Goal: Navigation & Orientation: Find specific page/section

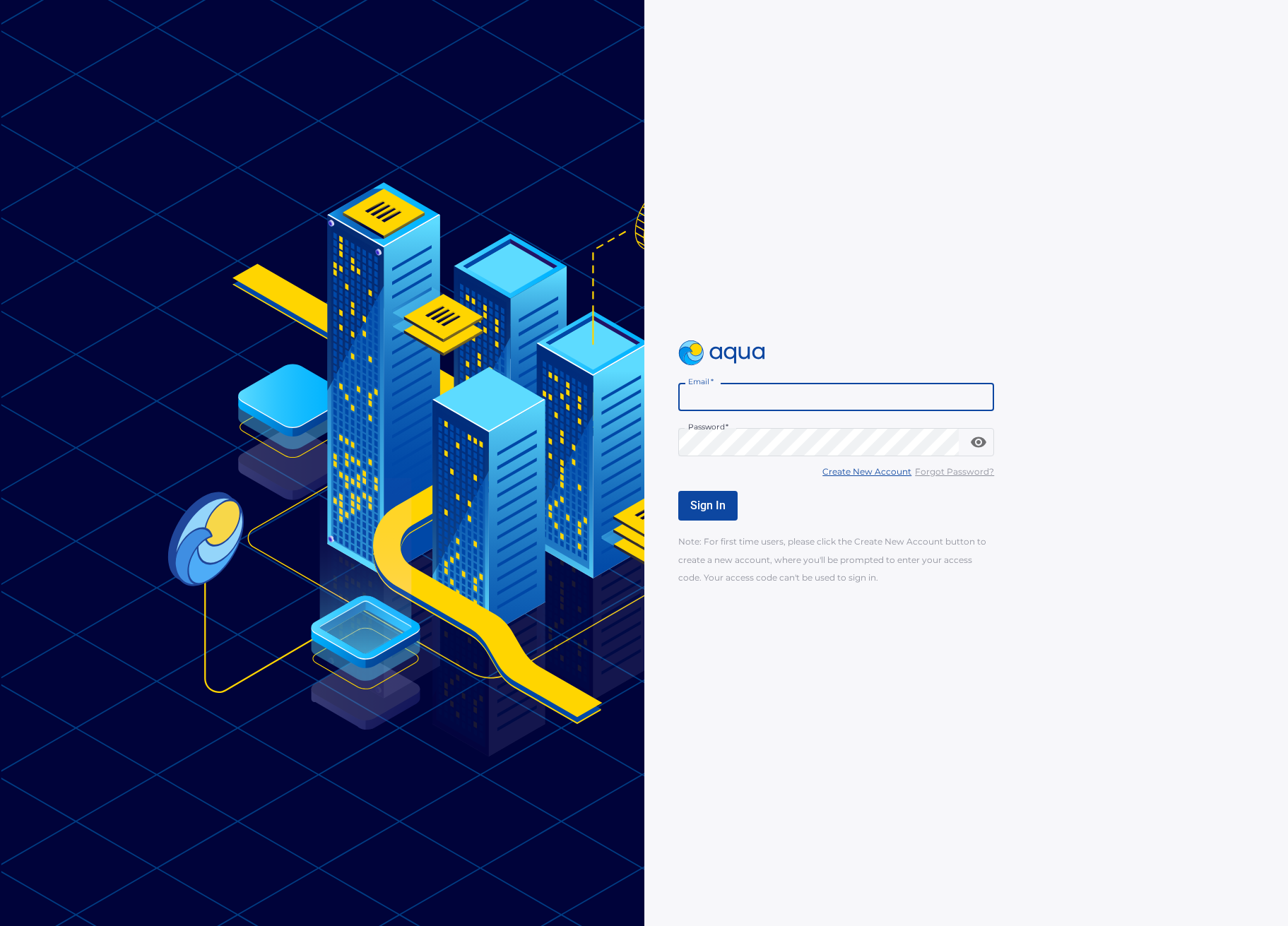
click at [758, 399] on input "Email   *" at bounding box center [836, 397] width 316 height 28
type input "**********"
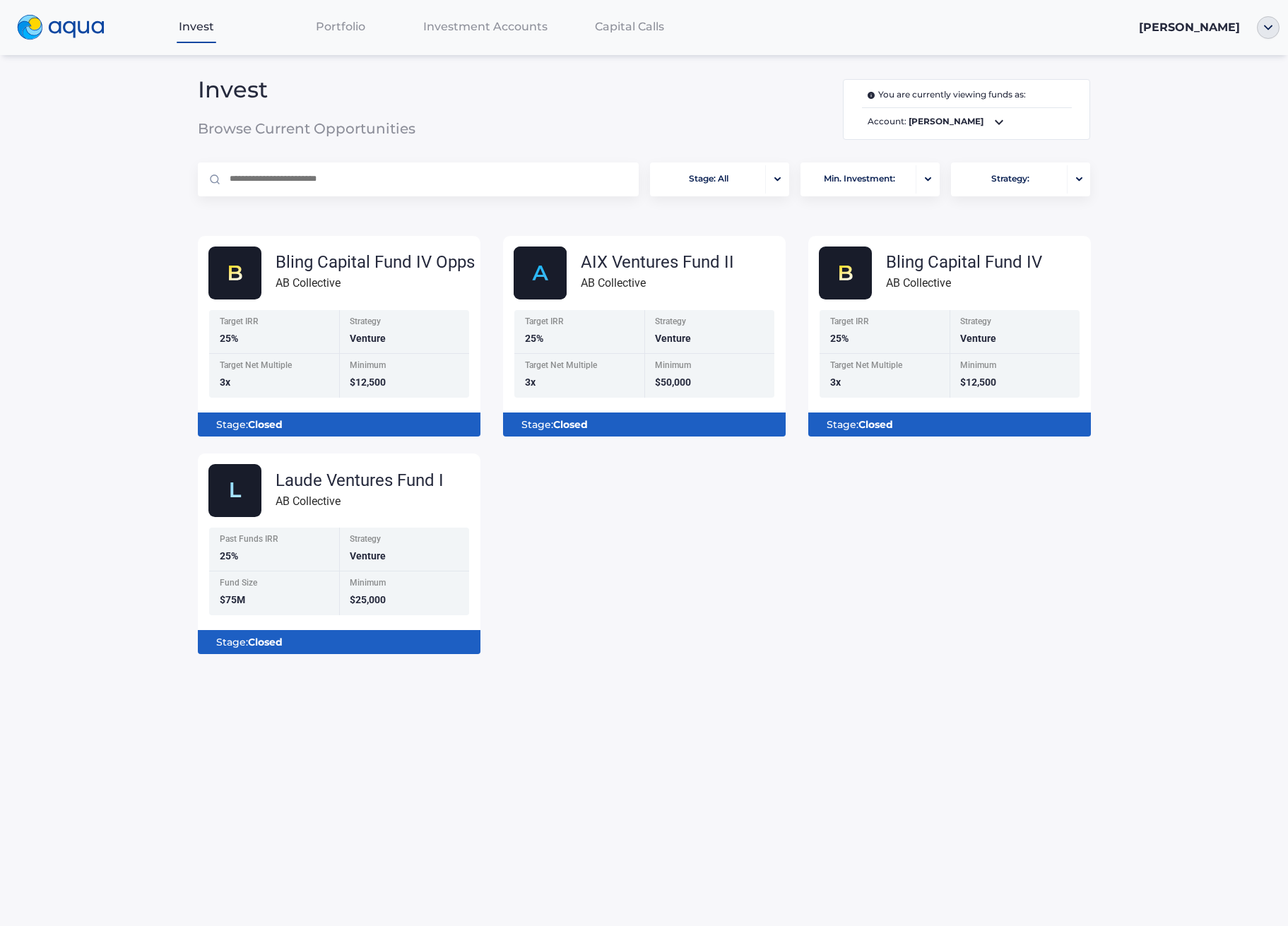
click at [488, 35] on div "Investment Accounts" at bounding box center [485, 27] width 144 height 29
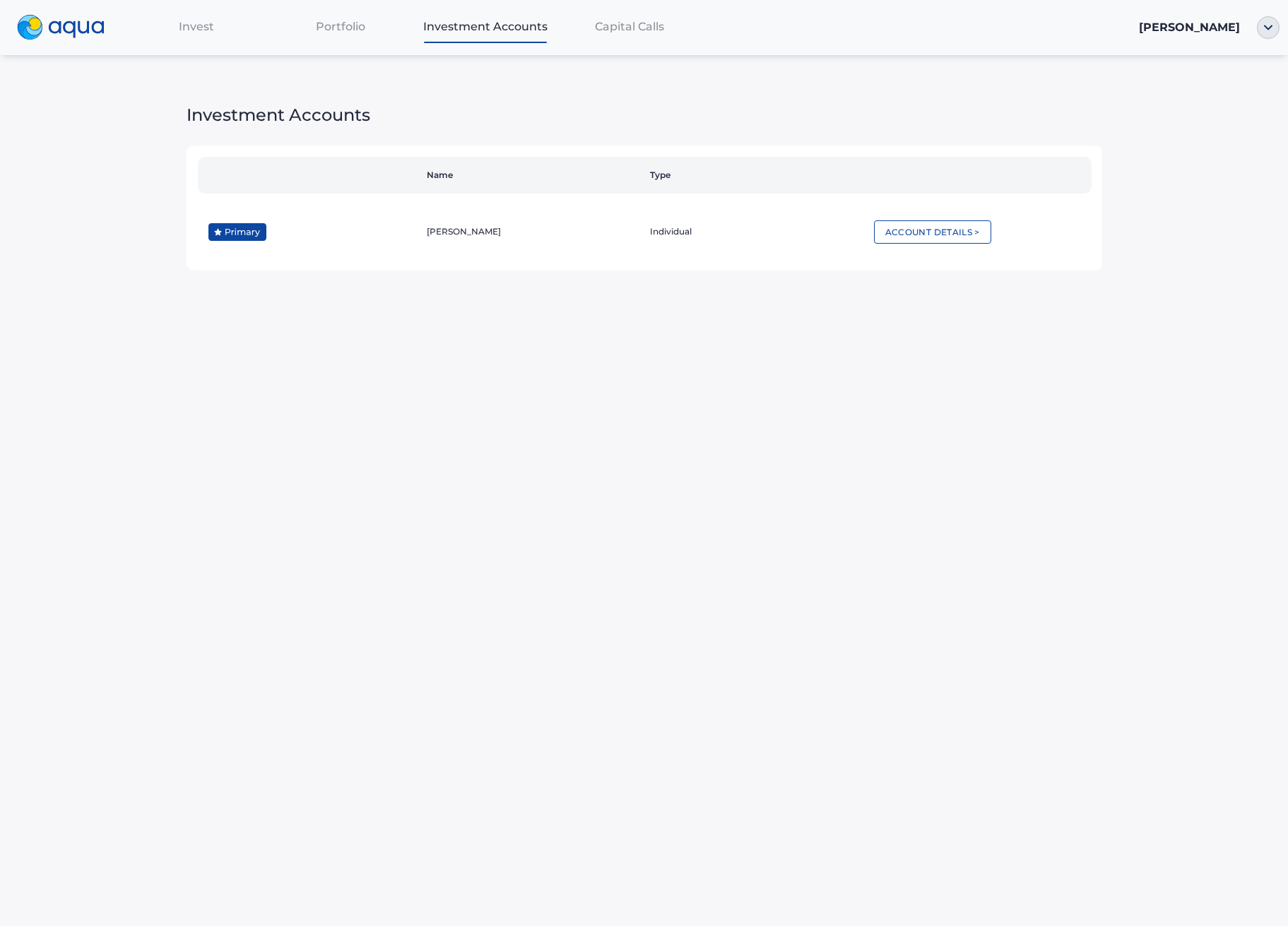
click at [652, 31] on span "Capital Calls" at bounding box center [629, 27] width 69 height 14
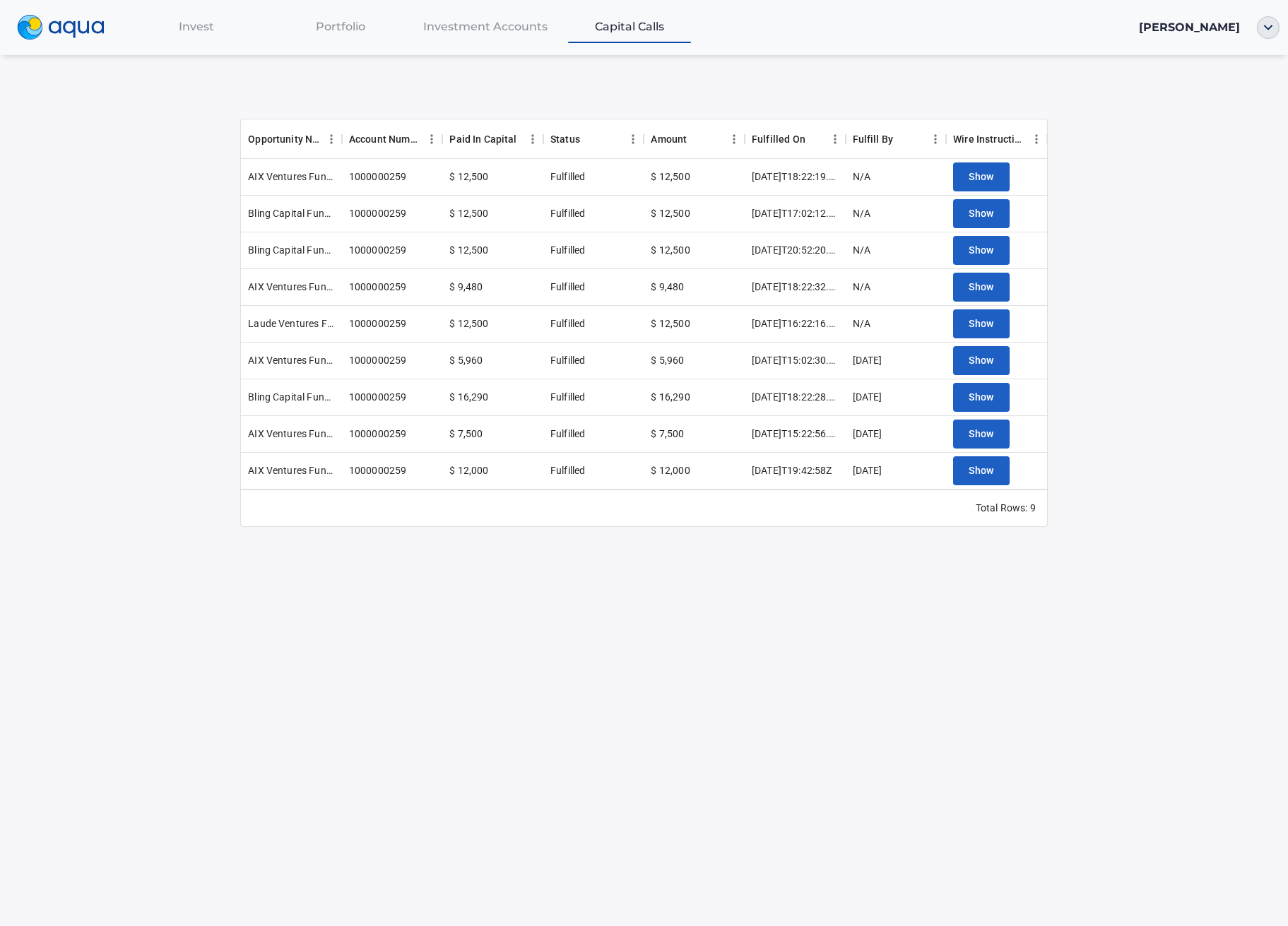
click at [447, 20] on div "Investment Accounts" at bounding box center [485, 27] width 144 height 29
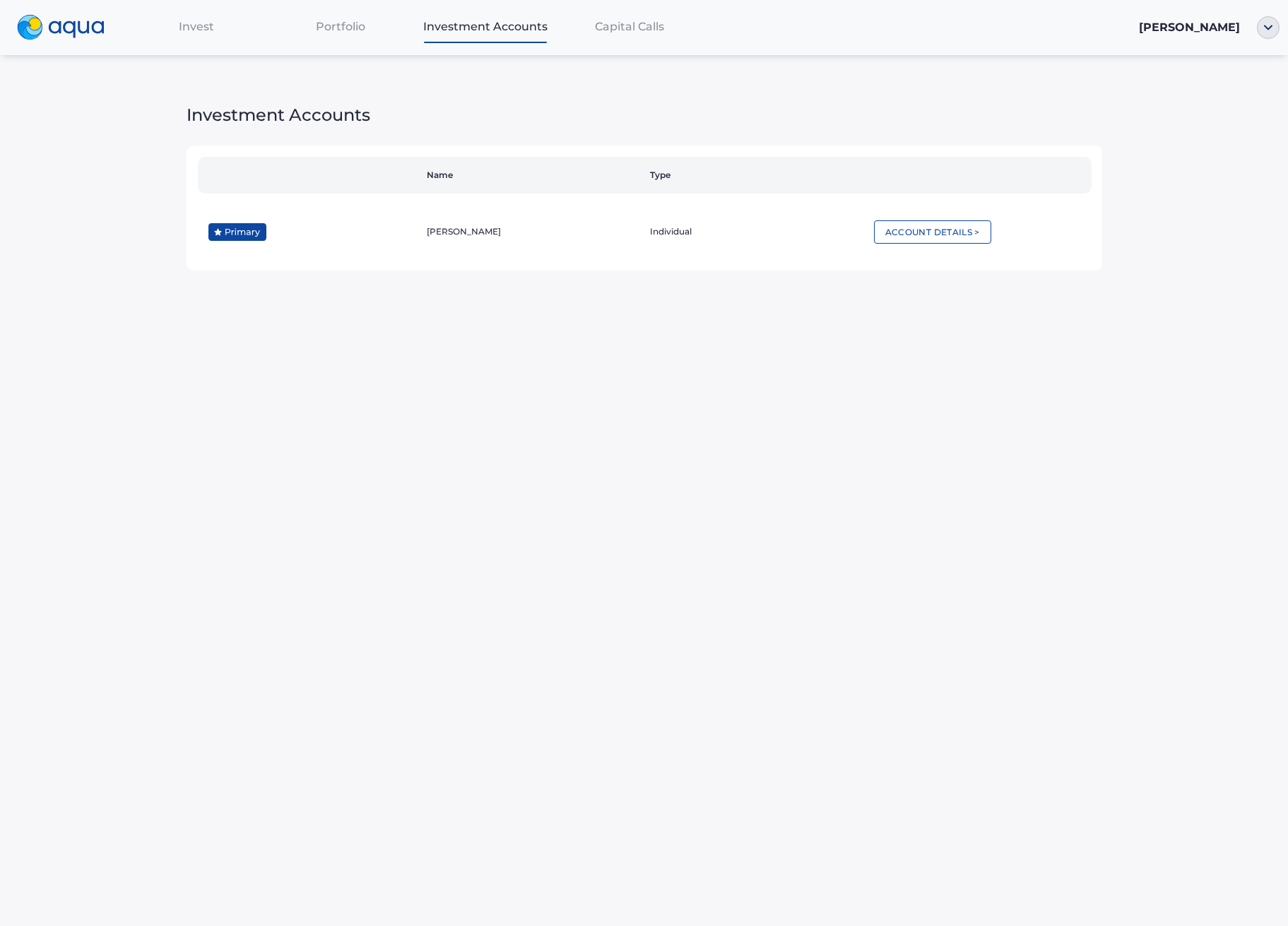
click at [357, 27] on span "Portfolio" at bounding box center [340, 27] width 49 height 14
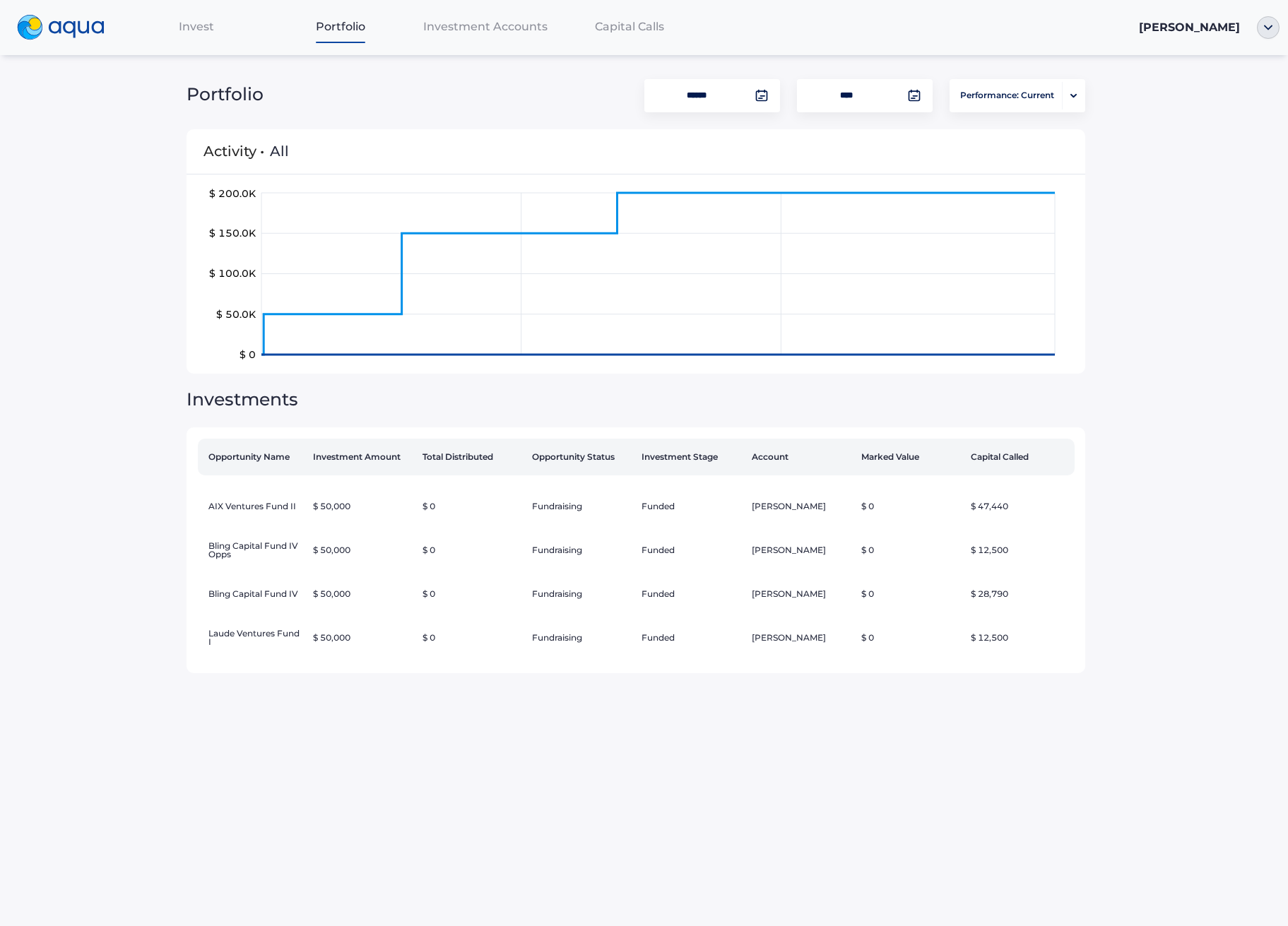
click at [199, 28] on span "Invest" at bounding box center [196, 27] width 36 height 14
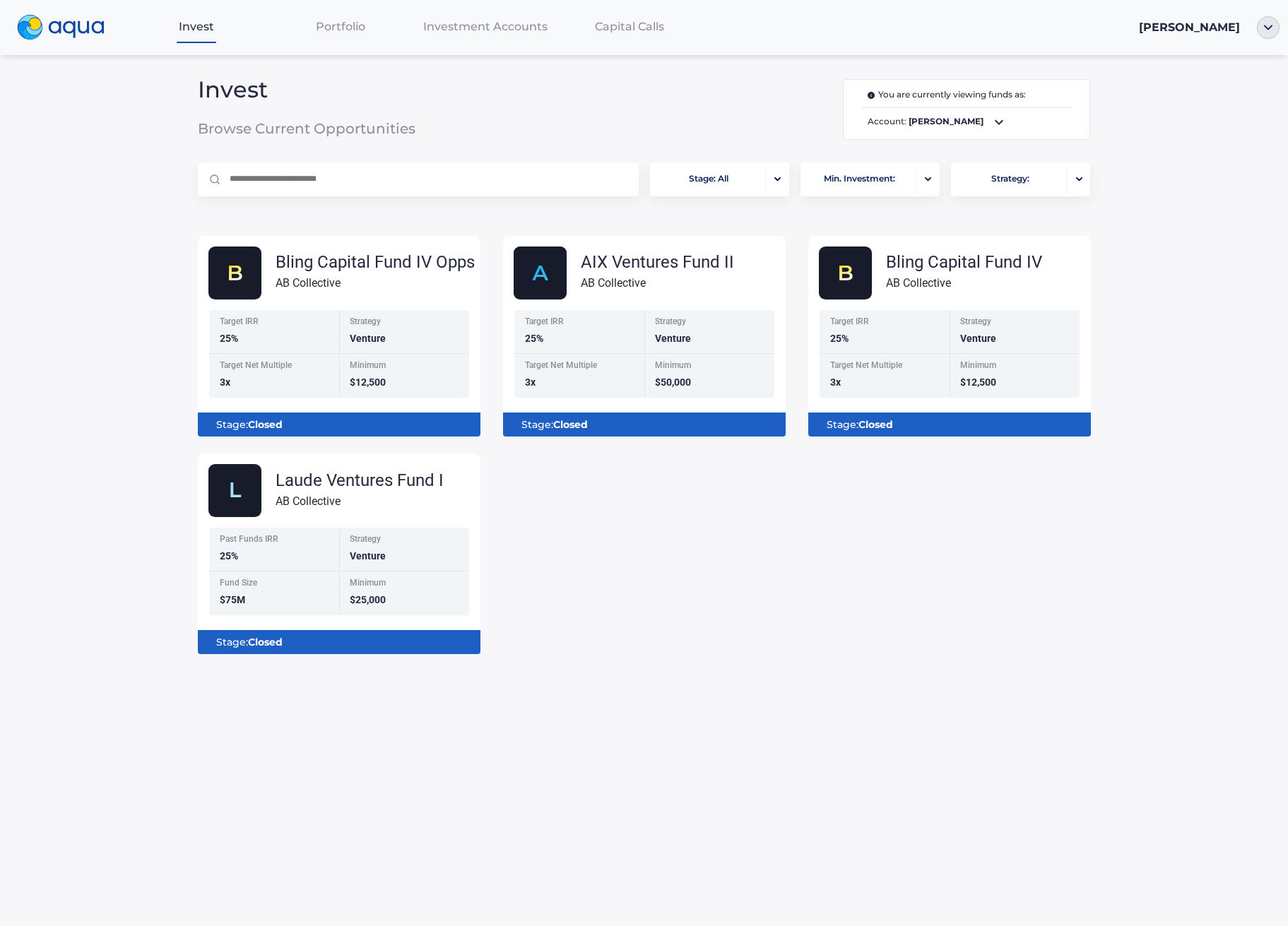
click at [39, 341] on div "Invest Portfolio Investment Accounts Capital Calls [PERSON_NAME] Invest Browse …" at bounding box center [644, 463] width 1288 height 926
